Goal: Find contact information: Find contact information

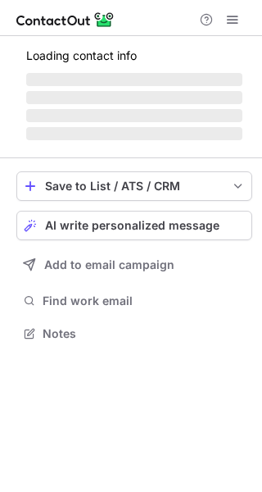
scroll to position [357, 262]
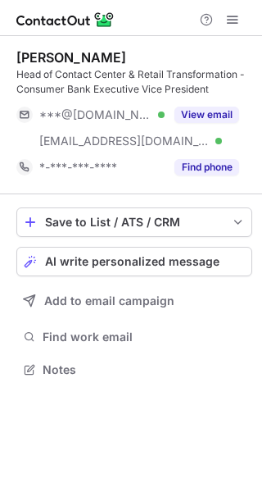
click at [202, 112] on button "View email" at bounding box center [207, 115] width 65 height 16
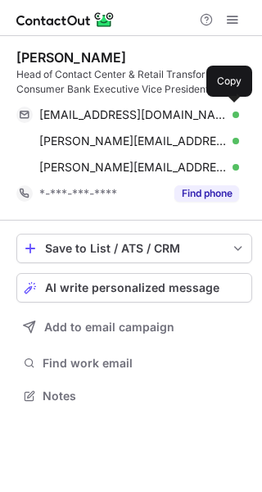
scroll to position [383, 262]
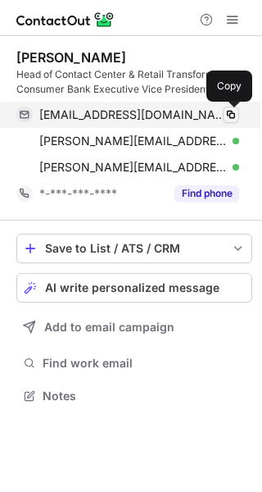
click at [234, 112] on span at bounding box center [230, 114] width 13 height 13
